Goal: Check status: Check status

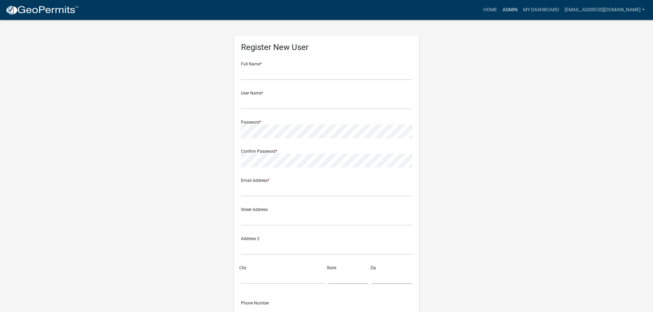
click at [510, 11] on link "Admin" at bounding box center [510, 9] width 21 height 13
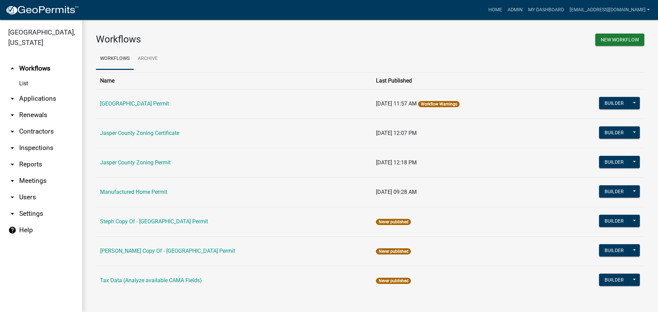
click at [32, 100] on link "arrow_drop_down Applications" at bounding box center [41, 99] width 82 height 16
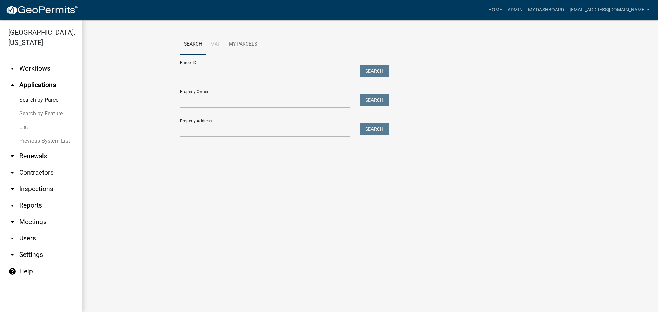
click at [25, 125] on link "List" at bounding box center [41, 128] width 82 height 14
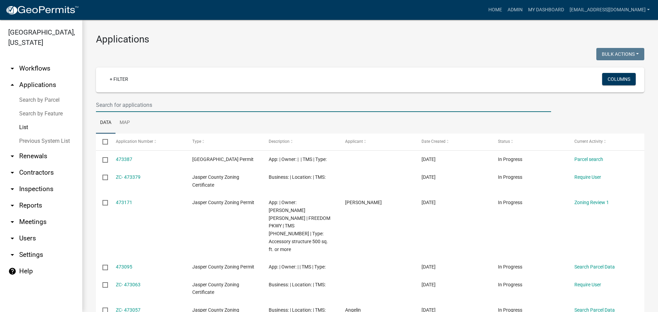
click at [166, 105] on input "text" at bounding box center [323, 105] width 455 height 14
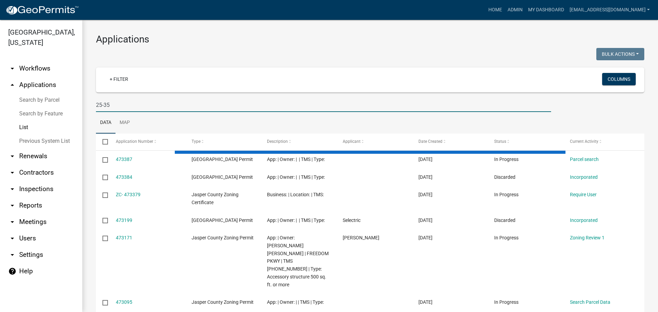
type input "25-353"
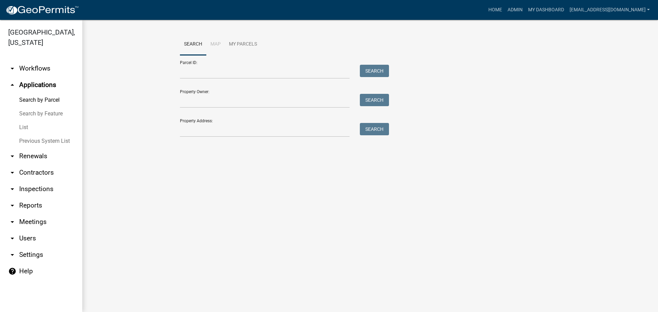
click at [23, 128] on link "List" at bounding box center [41, 128] width 82 height 14
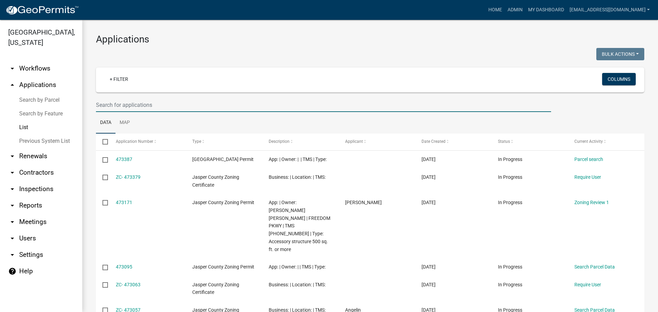
click at [172, 103] on input "text" at bounding box center [323, 105] width 455 height 14
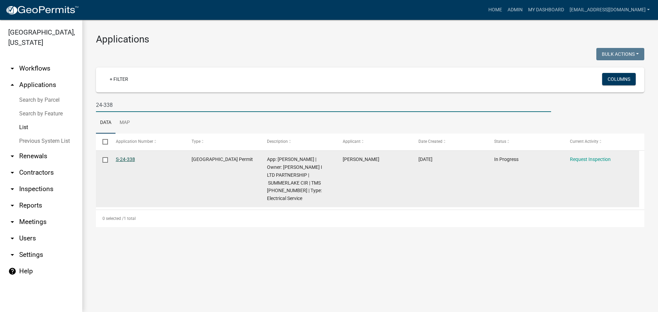
type input "24-338"
click at [131, 157] on link "S-24-338" at bounding box center [125, 159] width 19 height 5
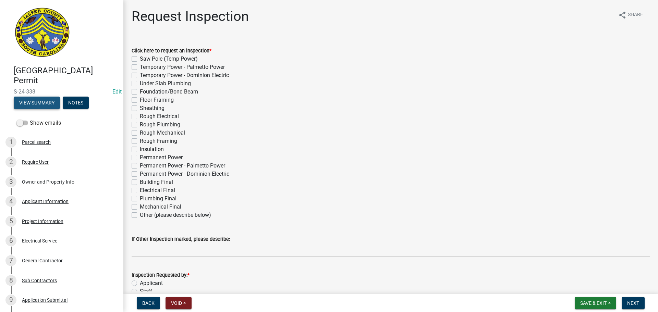
click at [46, 106] on button "View Summary" at bounding box center [37, 103] width 46 height 12
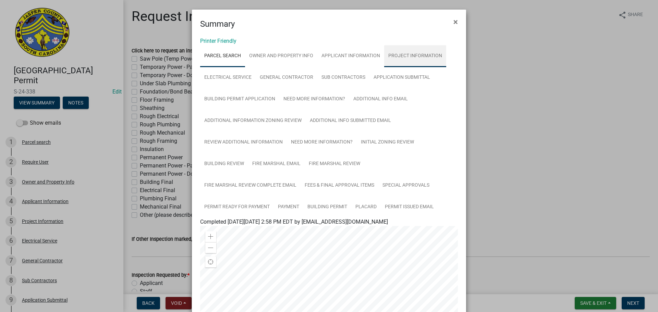
click at [412, 59] on link "Project Information" at bounding box center [415, 56] width 62 height 22
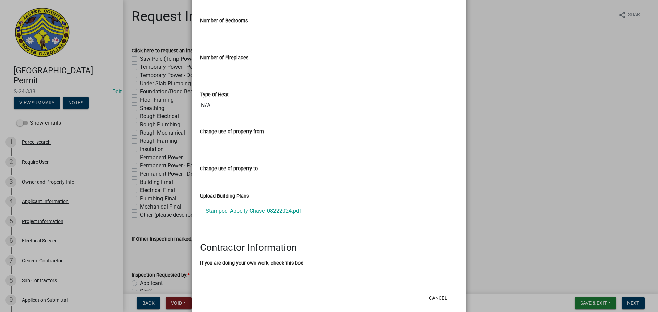
scroll to position [505, 0]
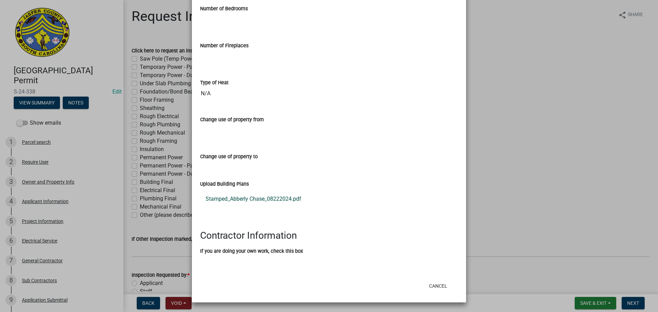
click at [239, 197] on link "Stamped_Abberly Chase_08222024.pdf" at bounding box center [329, 199] width 258 height 16
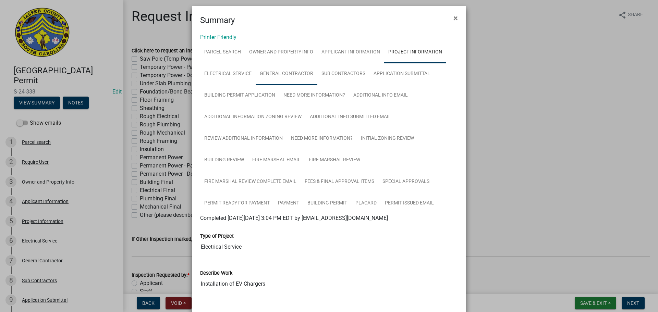
scroll to position [0, 0]
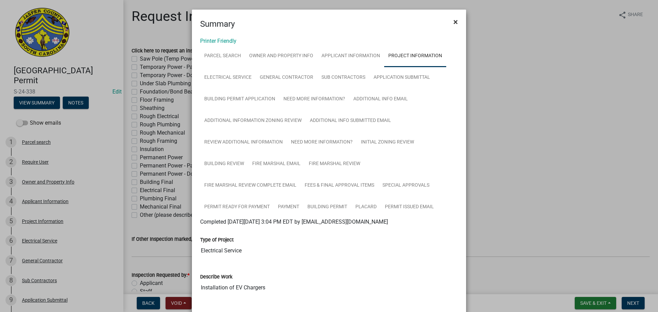
click at [454, 21] on span "×" at bounding box center [456, 22] width 4 height 10
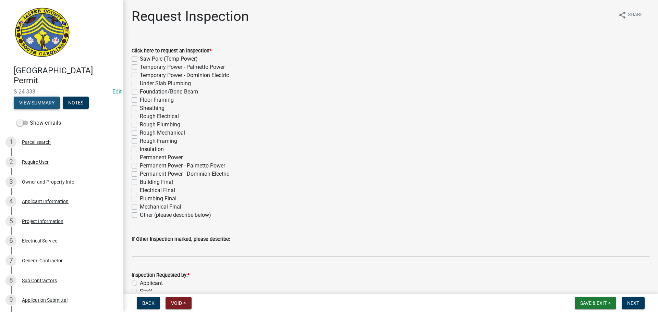
click at [38, 107] on button "View Summary" at bounding box center [37, 103] width 46 height 12
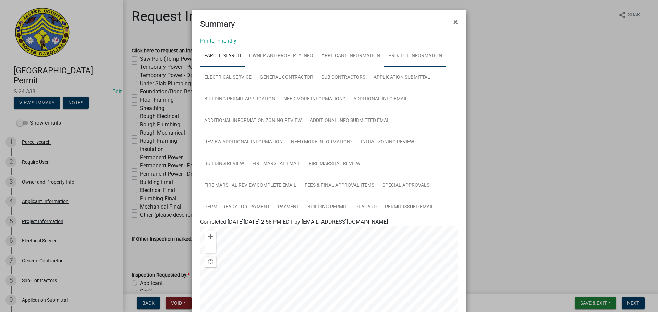
click at [413, 60] on link "Project Information" at bounding box center [415, 56] width 62 height 22
click at [454, 25] on span "×" at bounding box center [456, 22] width 4 height 10
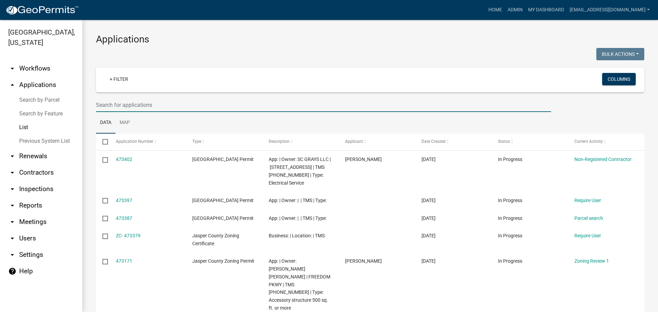
click at [190, 105] on input "text" at bounding box center [323, 105] width 455 height 14
